Goal: Check status

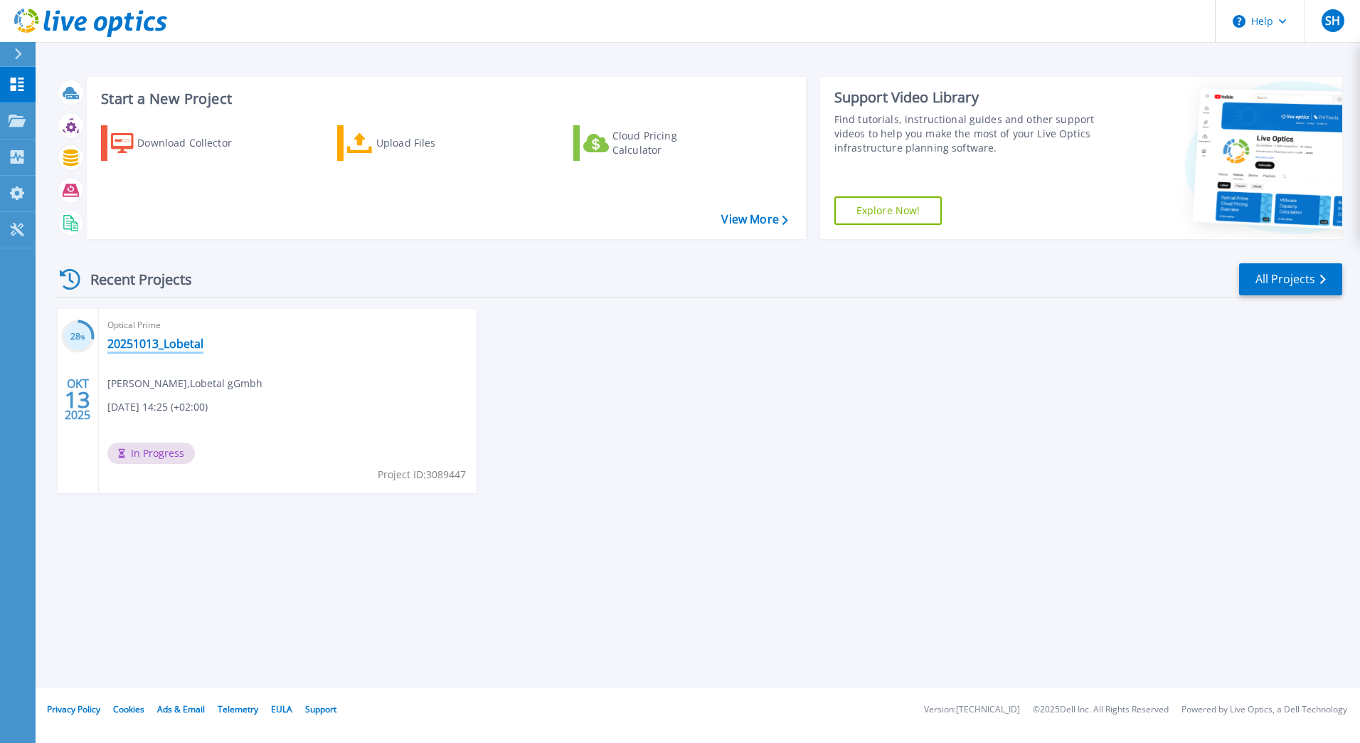
click at [155, 339] on link "20251013_Lobetal" at bounding box center [155, 344] width 96 height 14
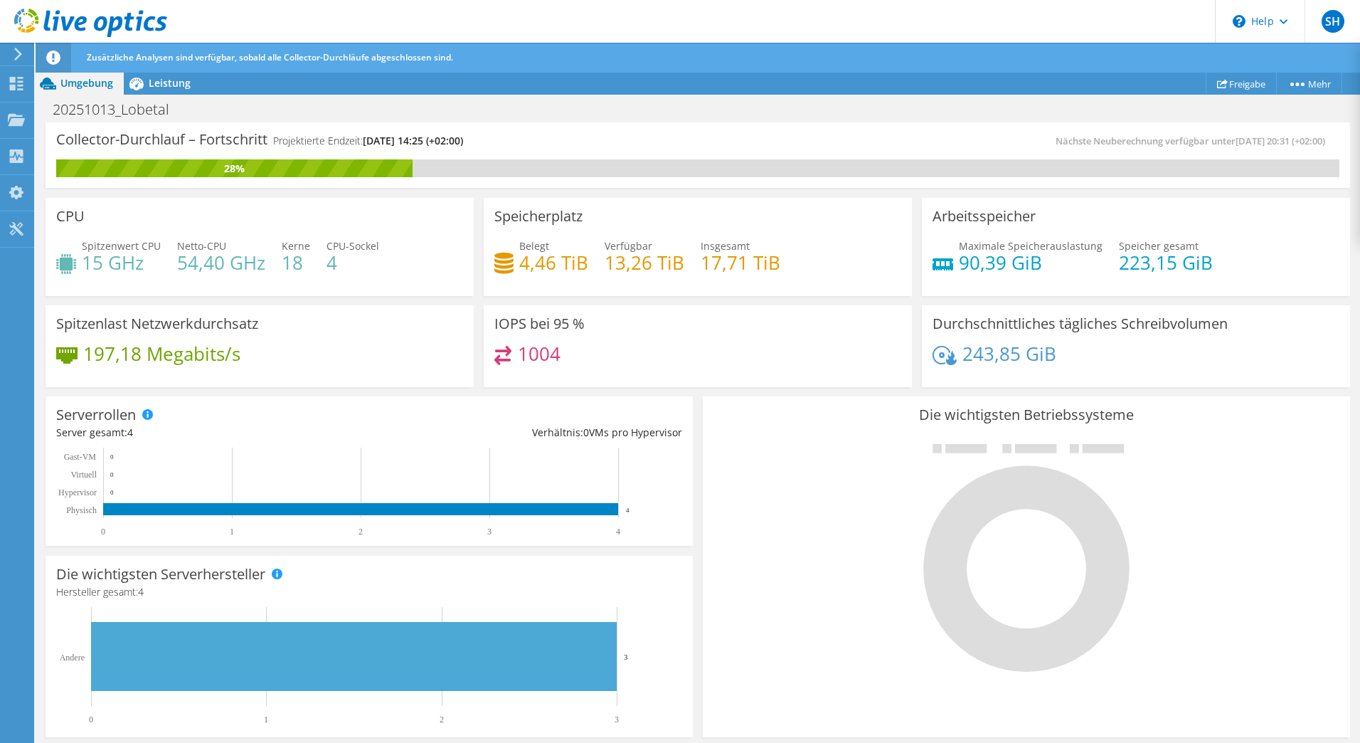
scroll to position [369, 0]
click at [150, 85] on span "Leistung" at bounding box center [170, 83] width 42 height 14
